Goal: Task Accomplishment & Management: Complete application form

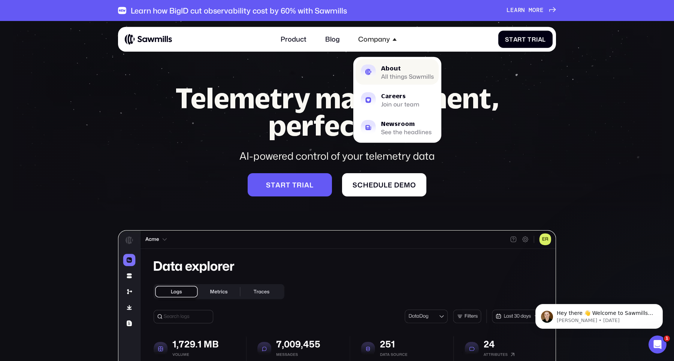
click at [395, 76] on div "All things Sawmills" at bounding box center [407, 75] width 53 height 5
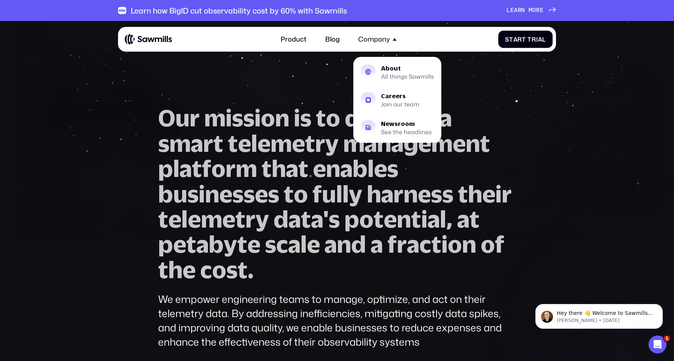
click at [300, 211] on span "a" at bounding box center [295, 219] width 12 height 25
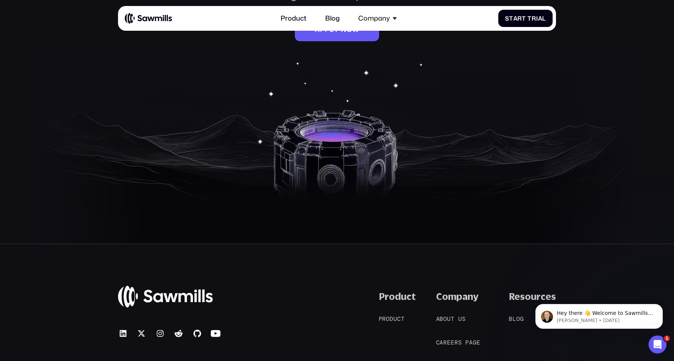
scroll to position [1293, 0]
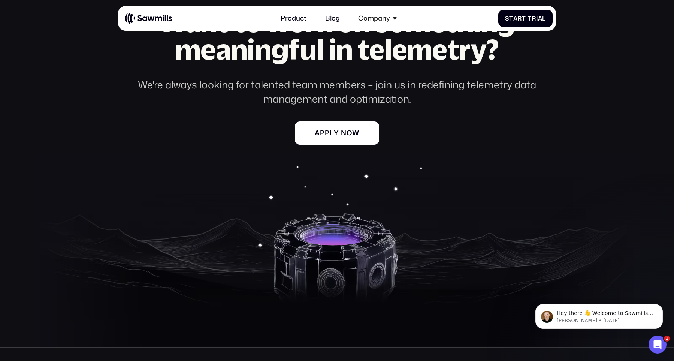
click at [343, 140] on link "A p p l y n o w A p p l y n o w" at bounding box center [337, 132] width 84 height 23
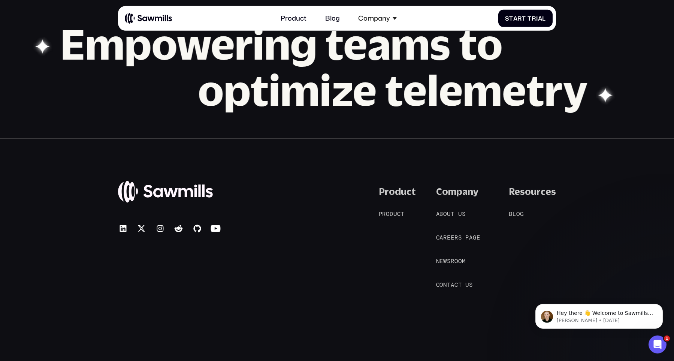
scroll to position [828, 0]
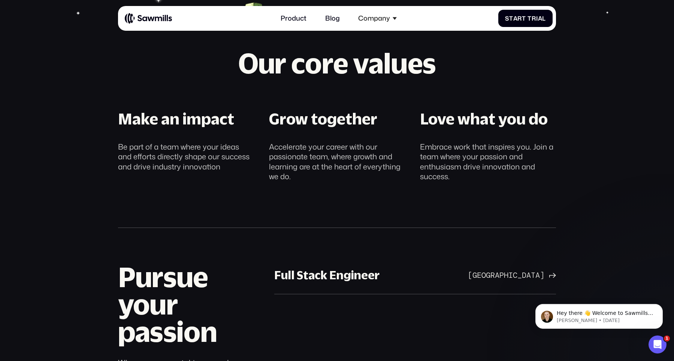
scroll to position [466, 0]
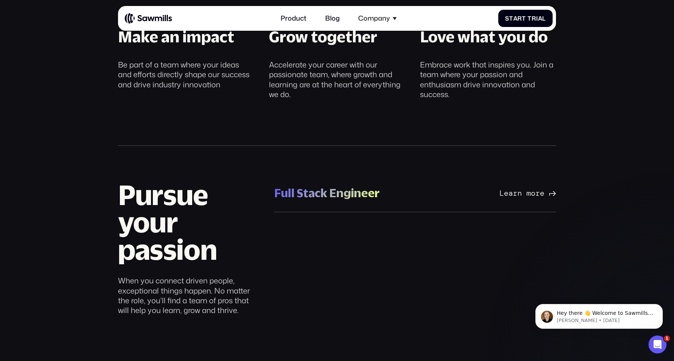
click at [333, 186] on div "Full Stack Engineer" at bounding box center [326, 193] width 105 height 15
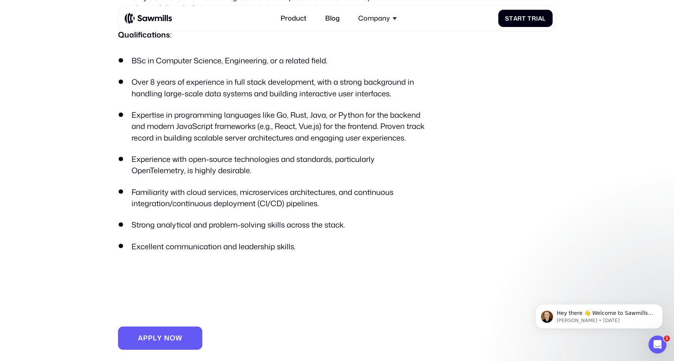
scroll to position [621, 0]
